Goal: Obtain resource: Download file/media

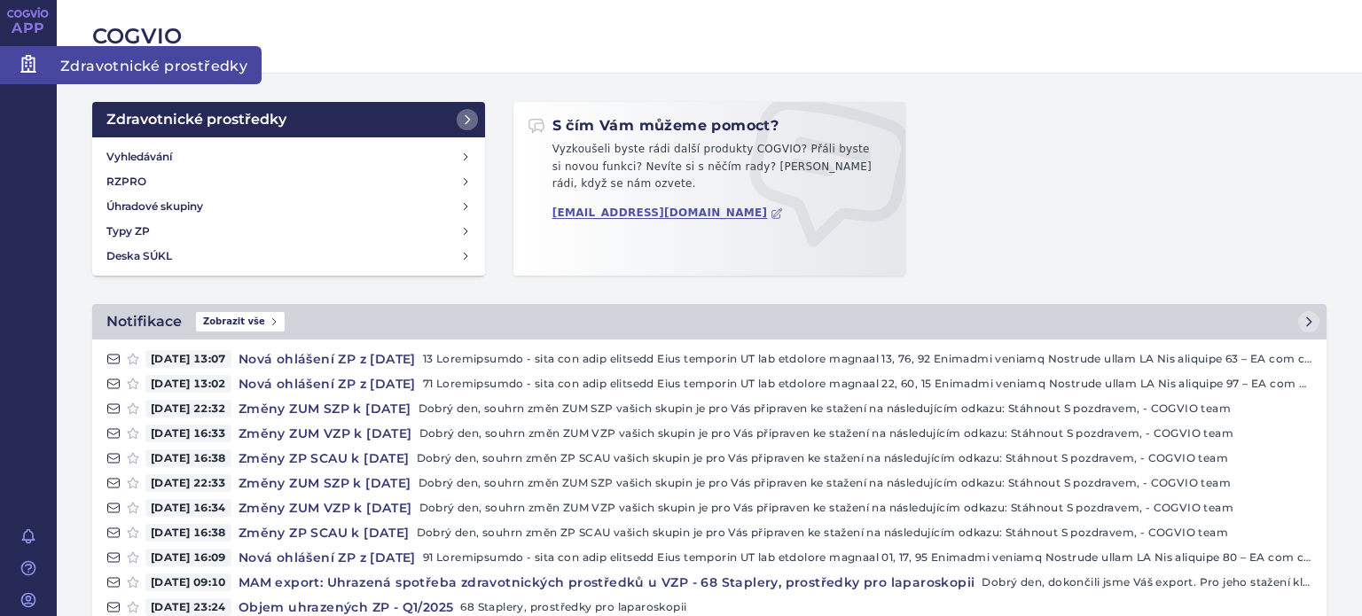
click at [109, 61] on span "Zdravotnické prostředky" at bounding box center [159, 64] width 205 height 37
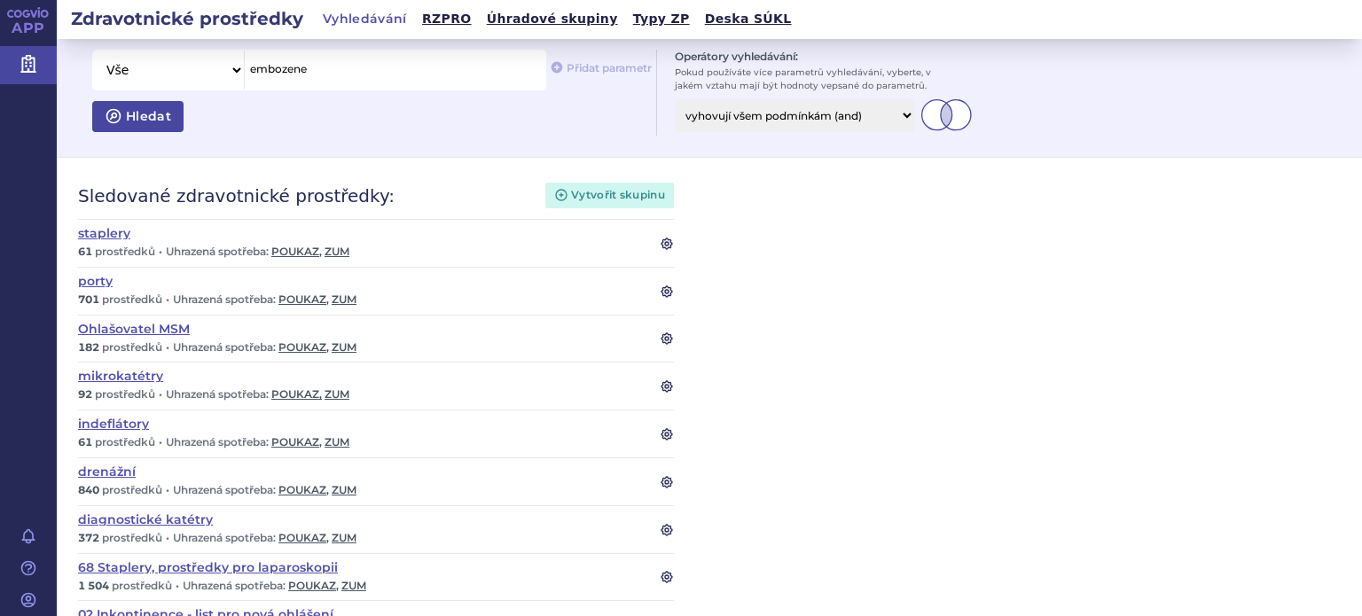
click at [126, 112] on span "Hledat" at bounding box center [146, 116] width 49 height 16
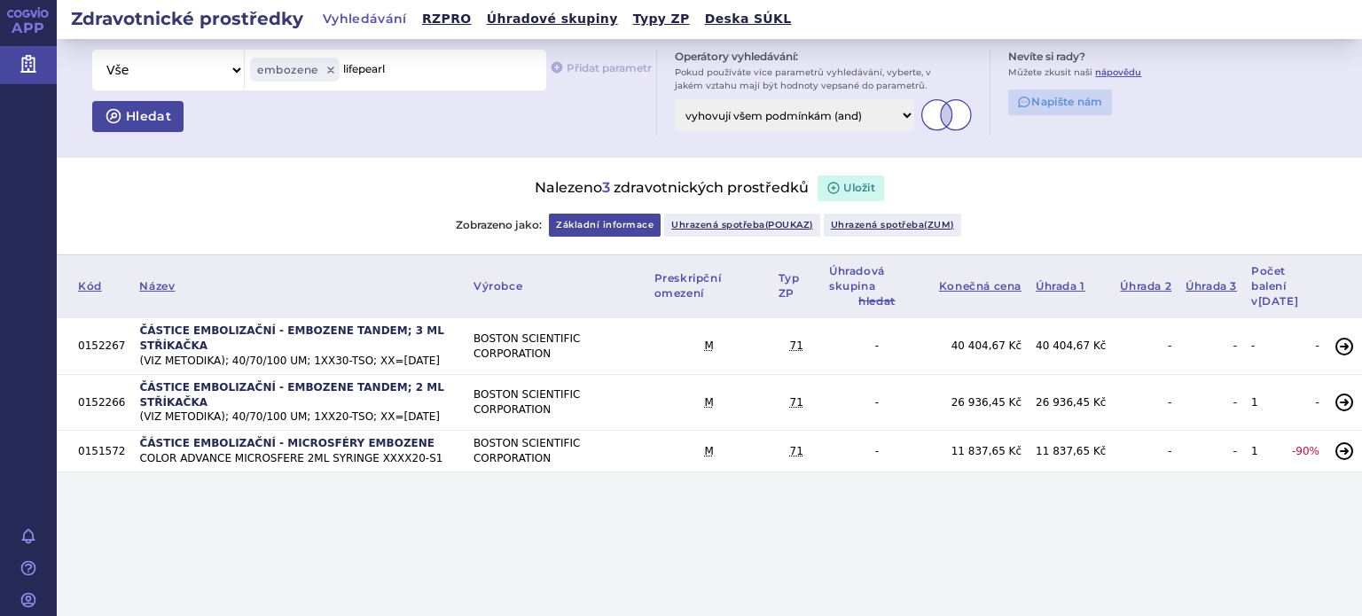
click at [137, 116] on span "Hledat" at bounding box center [146, 116] width 49 height 16
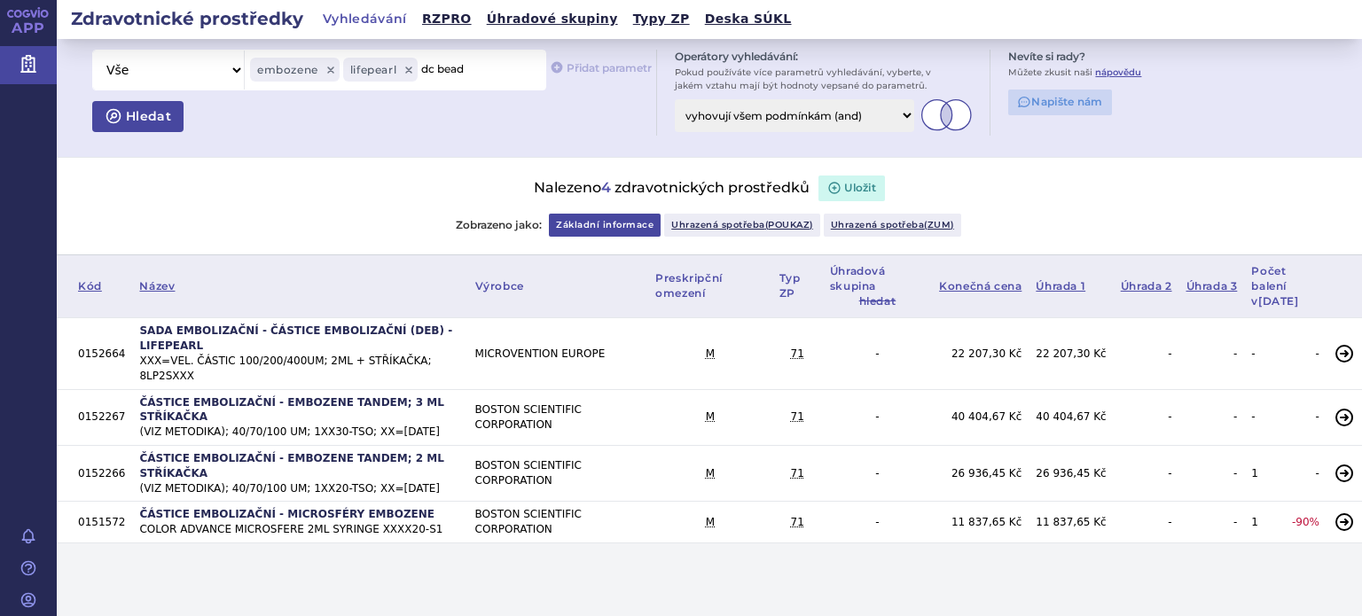
click at [137, 116] on span "Hledat" at bounding box center [146, 116] width 49 height 16
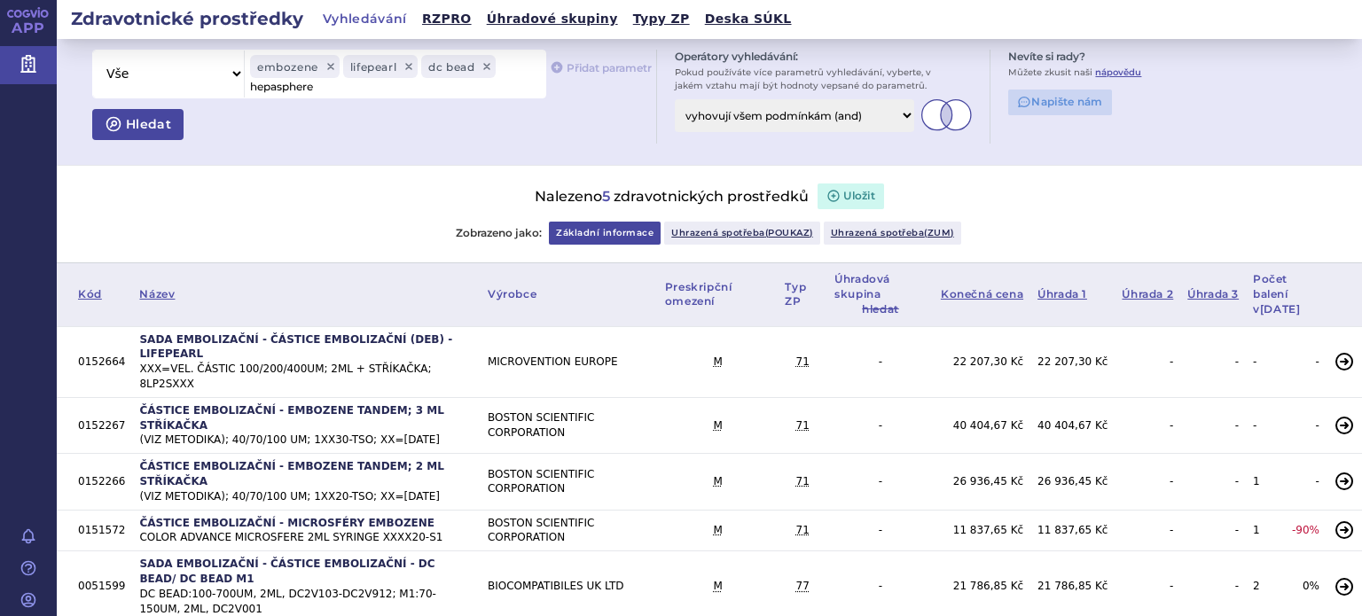
click at [137, 116] on button "Hledat" at bounding box center [137, 125] width 91 height 32
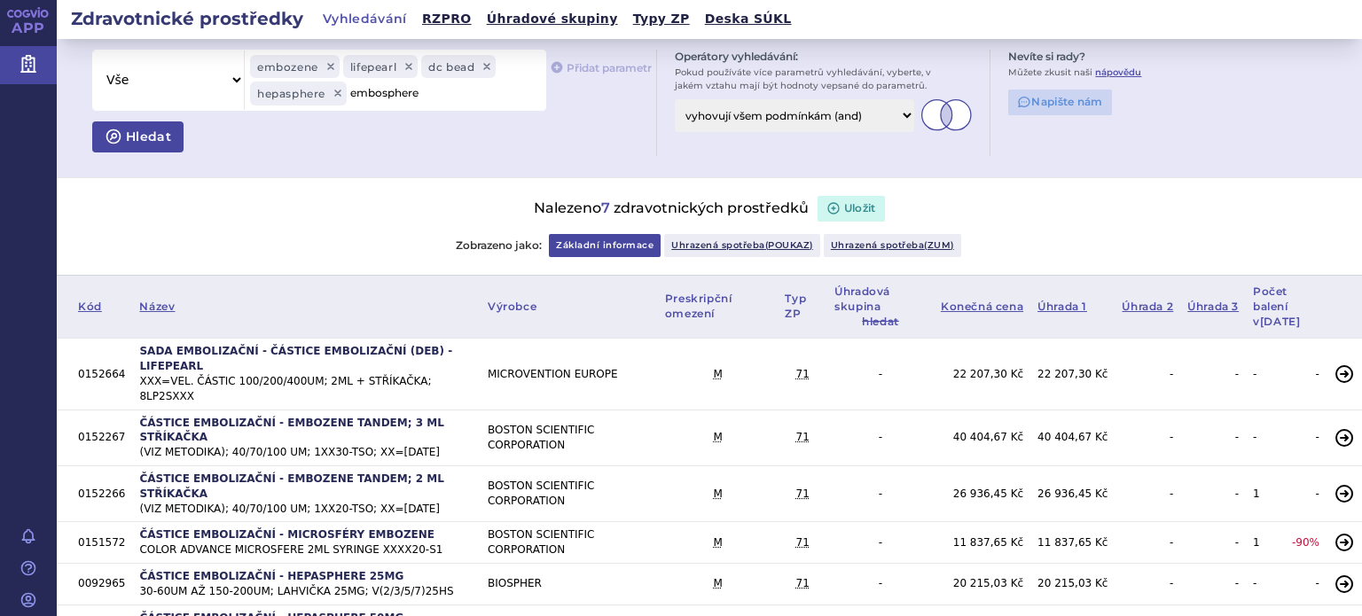
click at [119, 131] on icon "submit" at bounding box center [114, 137] width 18 height 18
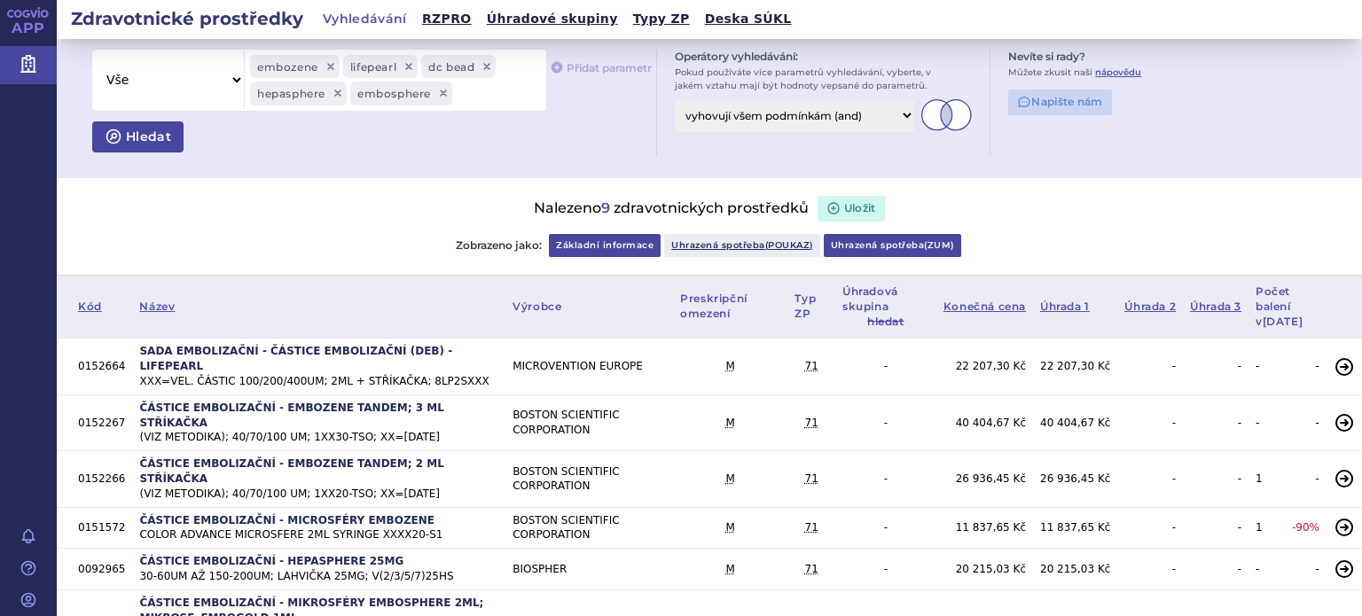
click at [923, 237] on link "Uhrazená spotřeba ( zum )" at bounding box center [891, 245] width 137 height 23
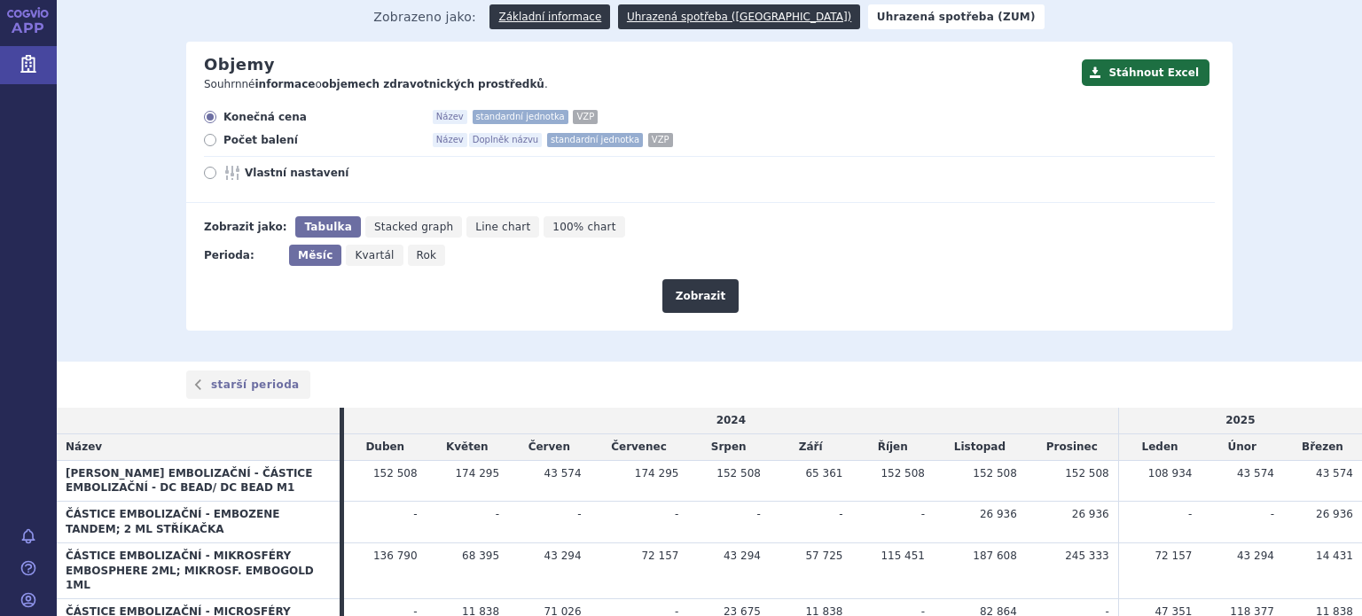
scroll to position [177, 0]
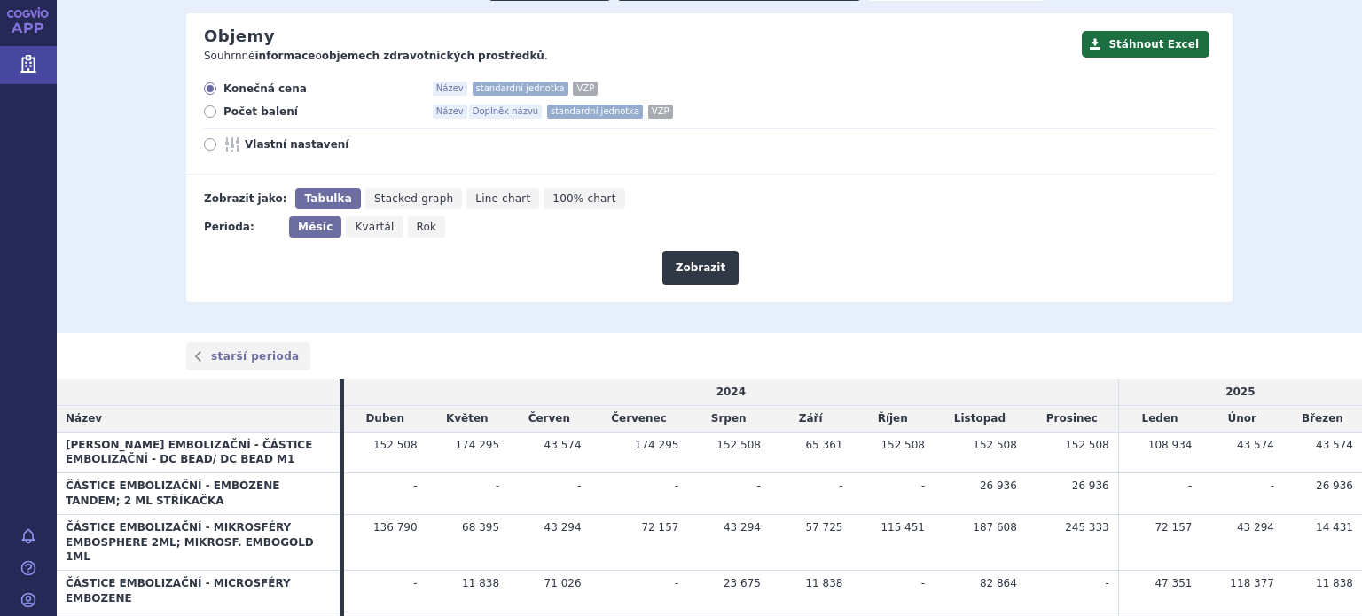
click at [355, 226] on span "Kvartál" at bounding box center [374, 227] width 39 height 12
click at [355, 226] on input "Kvartál" at bounding box center [352, 222] width 12 height 12
radio input "true"
click at [703, 263] on button "Zobrazit" at bounding box center [700, 268] width 76 height 34
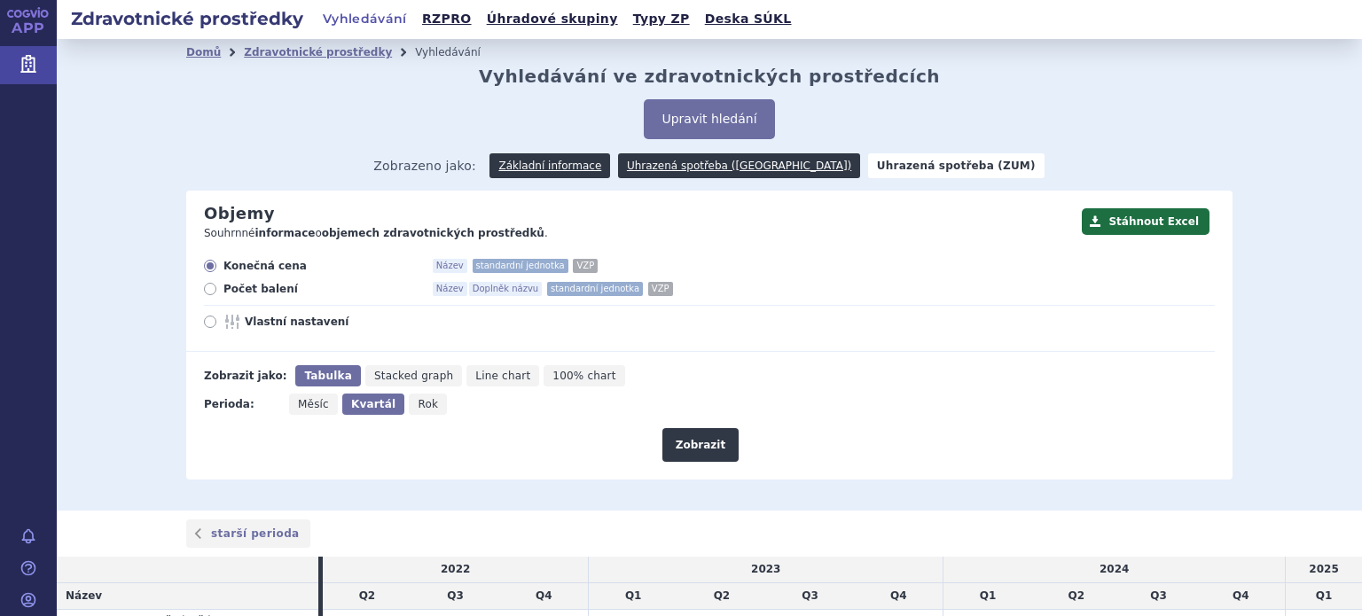
click at [208, 288] on icon at bounding box center [210, 289] width 12 height 12
click at [208, 288] on input "Počet balení Název Doplněk názvu standardní jednotka VZP" at bounding box center [212, 291] width 12 height 12
radio input "true"
click at [684, 441] on button "Zobrazit" at bounding box center [700, 445] width 76 height 34
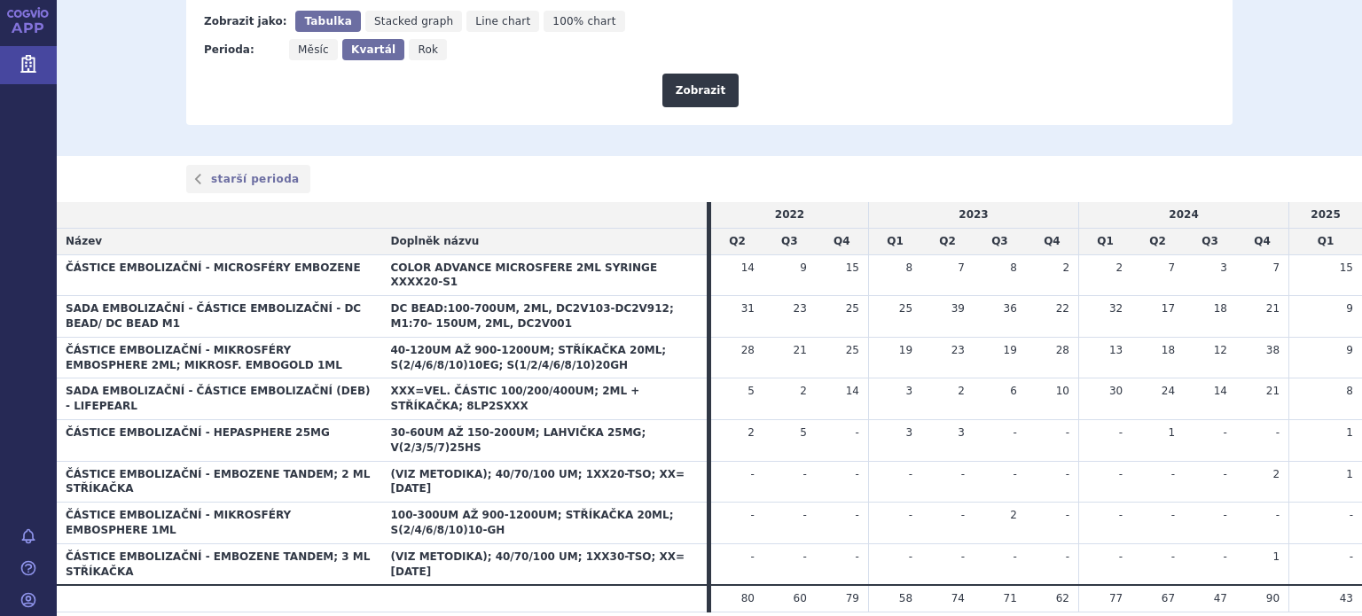
scroll to position [177, 0]
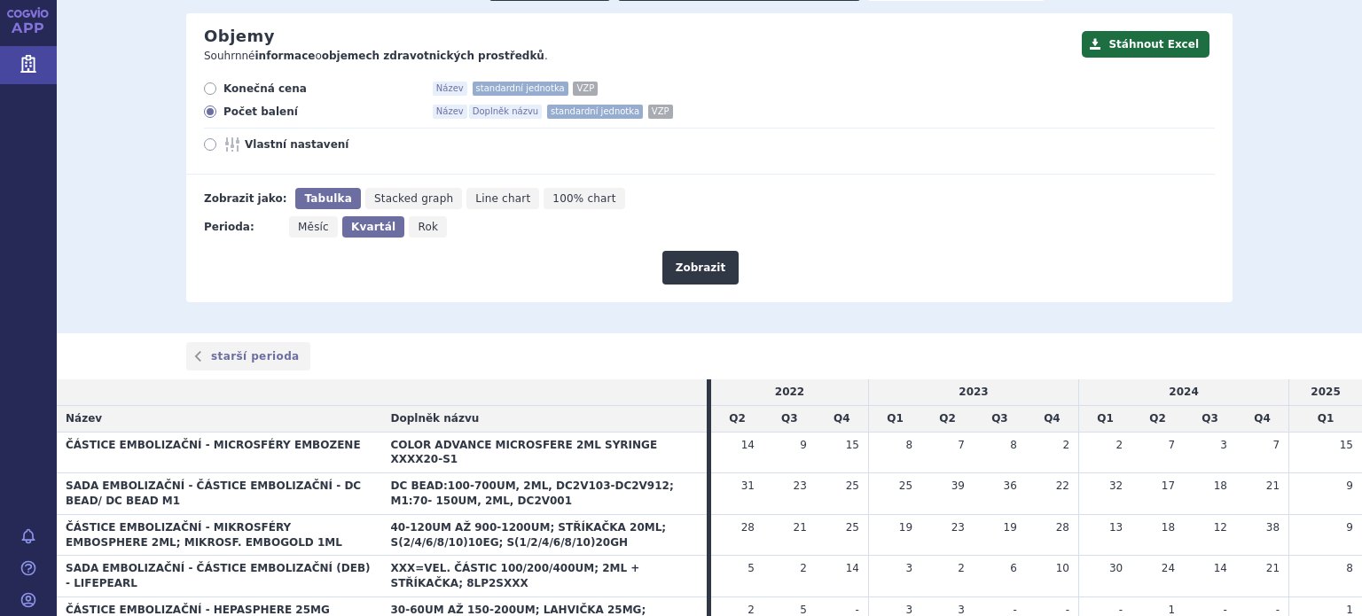
click at [206, 147] on icon at bounding box center [210, 144] width 12 height 12
click at [206, 147] on input "Vlastní nastavení" at bounding box center [212, 147] width 12 height 12
radio input "true"
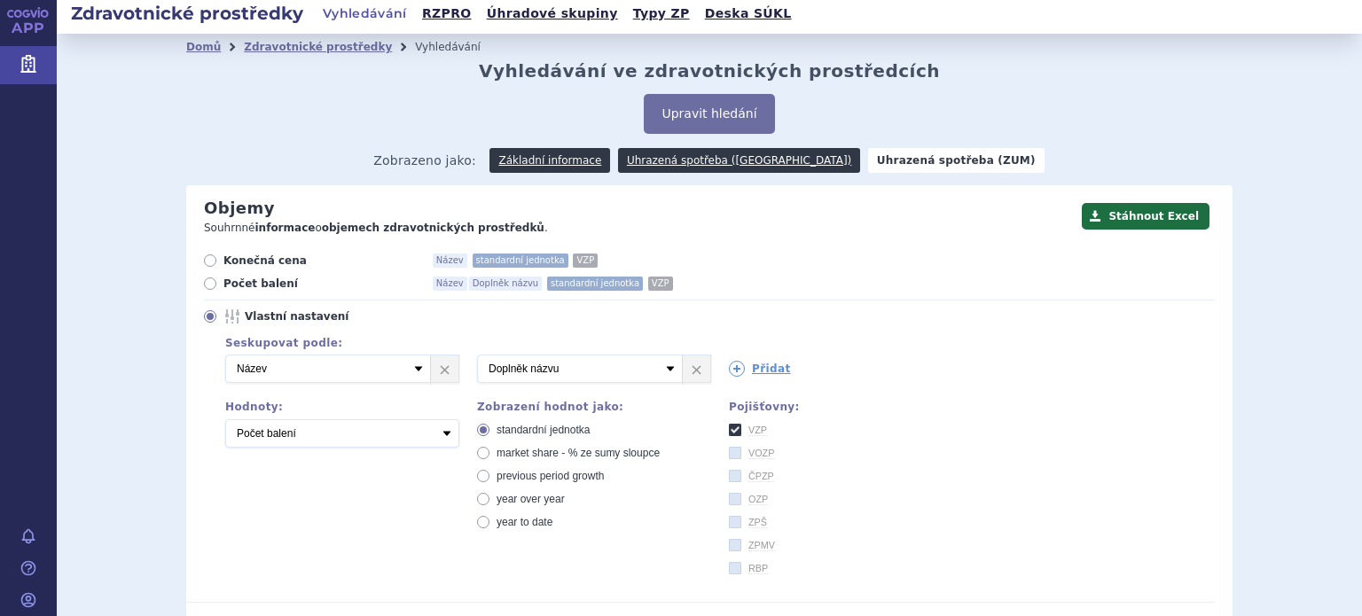
scroll to position [0, 0]
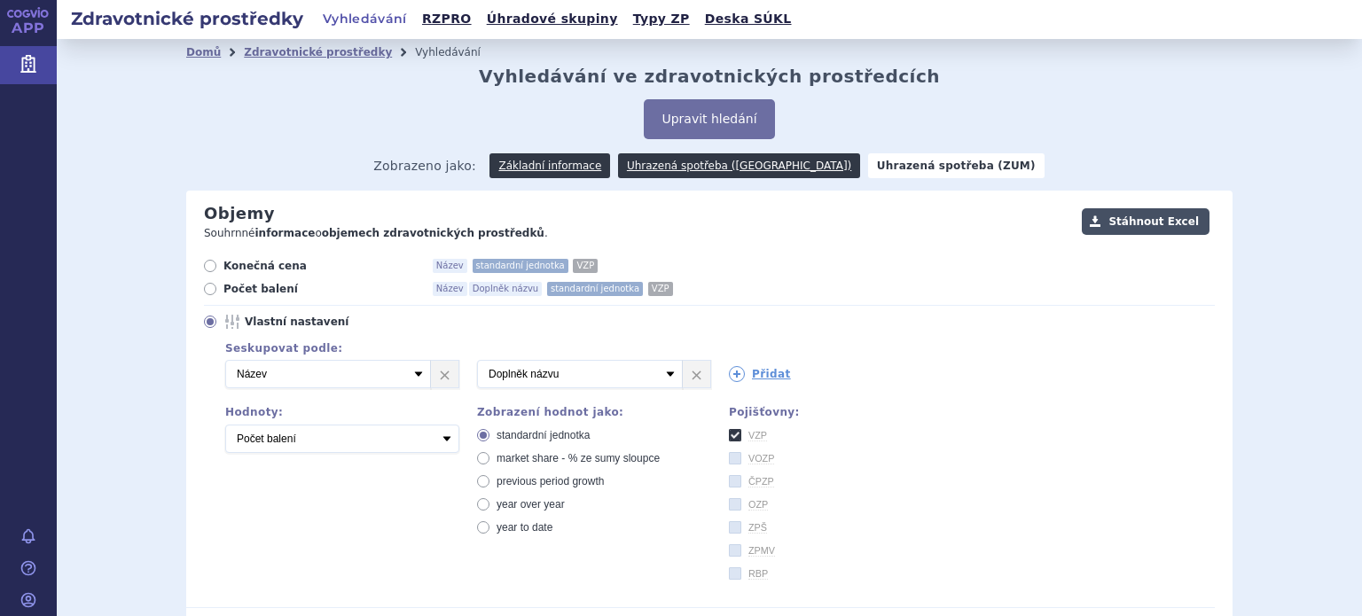
click at [1149, 215] on button "Stáhnout Excel" at bounding box center [1145, 221] width 128 height 27
